Goal: Task Accomplishment & Management: Use online tool/utility

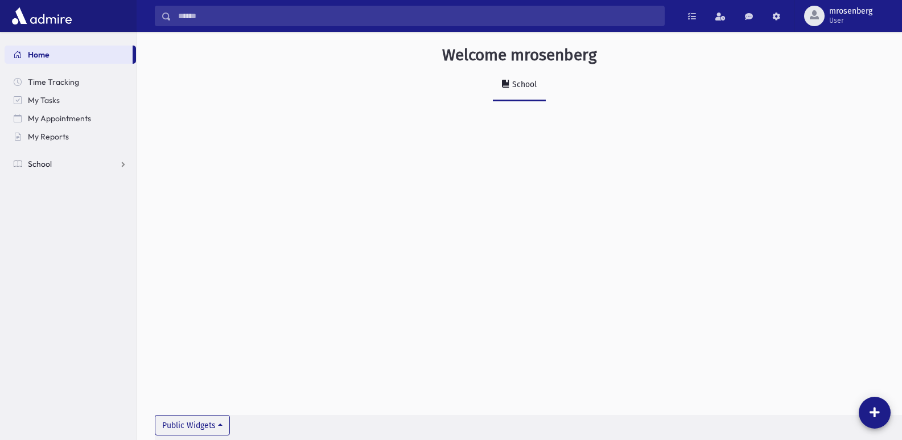
click at [41, 160] on span "School" at bounding box center [40, 164] width 24 height 10
click at [42, 203] on span "Attendance" at bounding box center [55, 200] width 42 height 10
click at [39, 218] on link "Entry" at bounding box center [70, 218] width 131 height 18
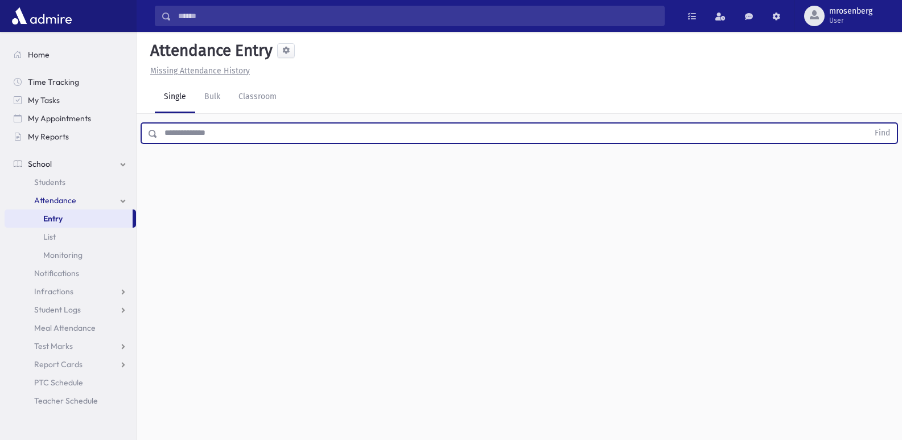
click at [237, 140] on input "text" at bounding box center [513, 133] width 711 height 20
type input "******"
click at [868, 124] on button "Find" at bounding box center [882, 133] width 29 height 19
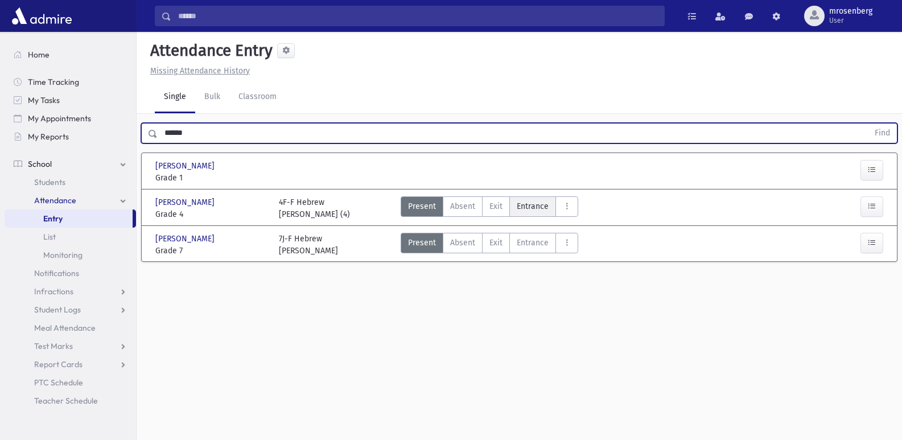
click at [540, 209] on span "Entrance" at bounding box center [533, 206] width 32 height 12
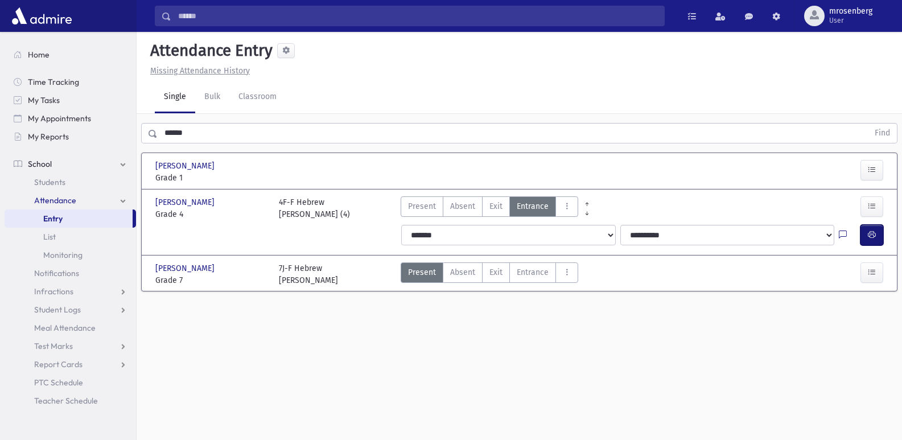
click at [871, 241] on button "button" at bounding box center [872, 235] width 23 height 20
